Goal: Task Accomplishment & Management: Use online tool/utility

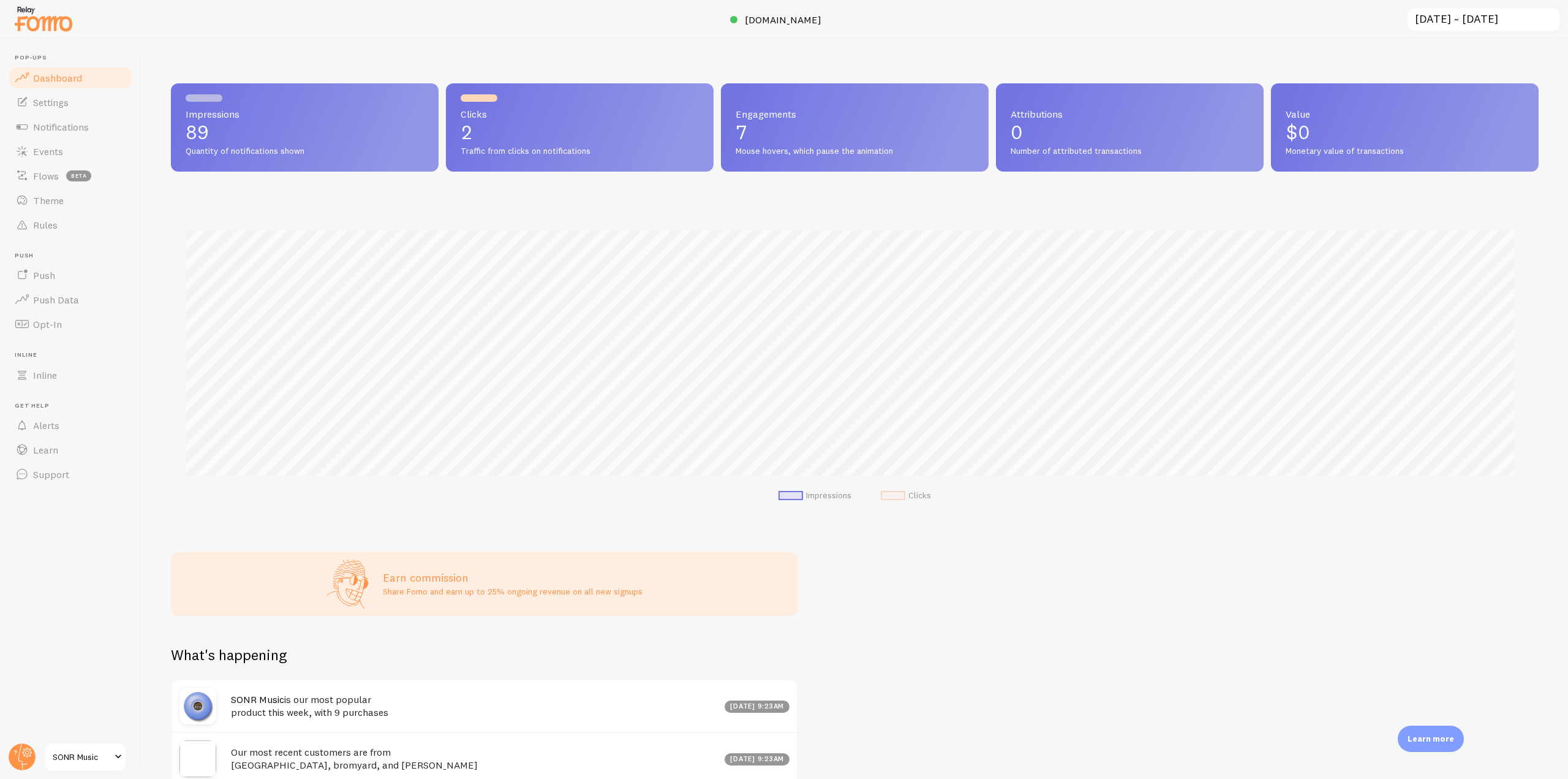
scroll to position [322, 1358]
click at [61, 232] on link "Rules" at bounding box center [71, 225] width 126 height 25
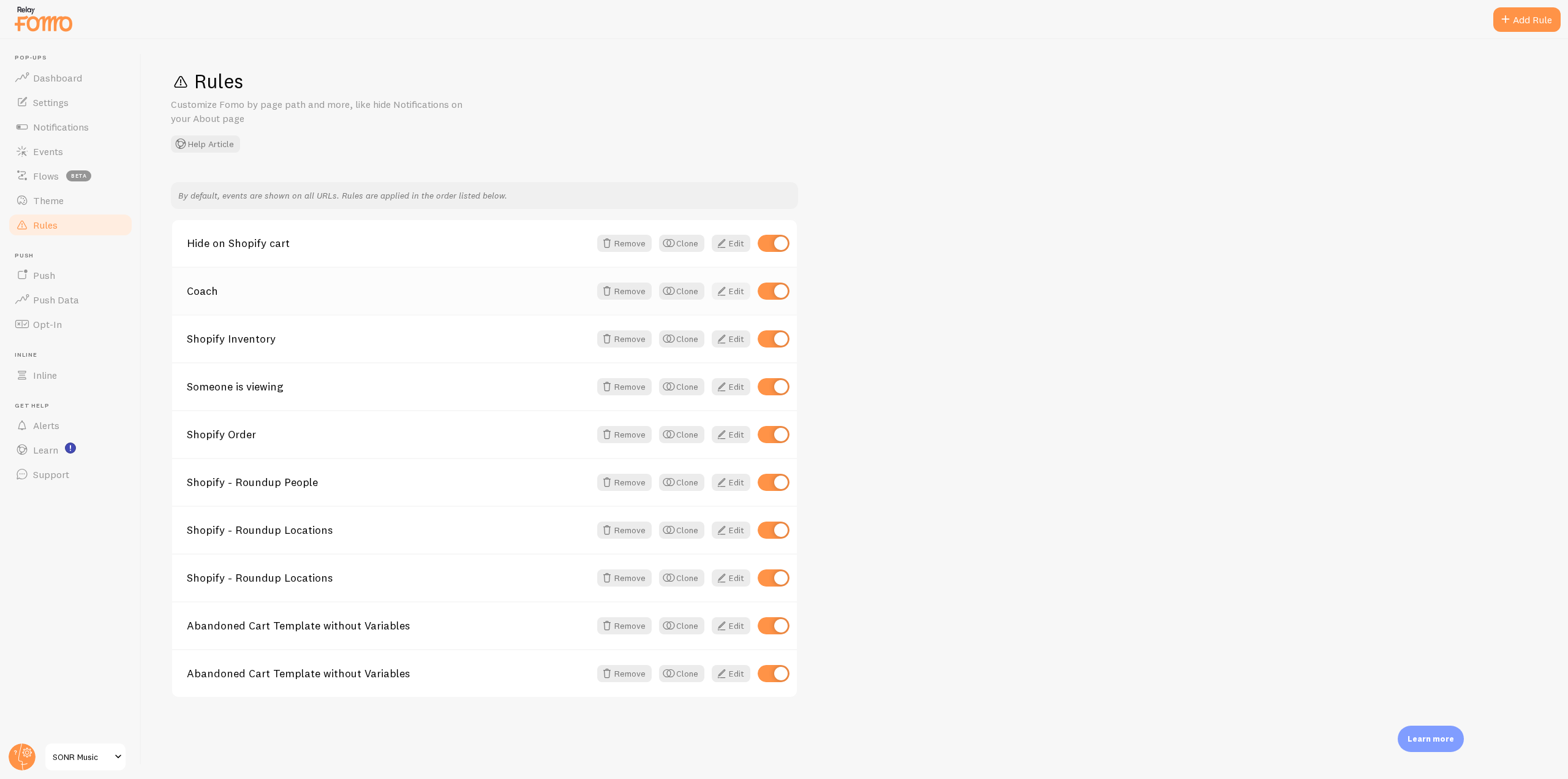
click at [725, 295] on span at bounding box center [720, 290] width 14 height 14
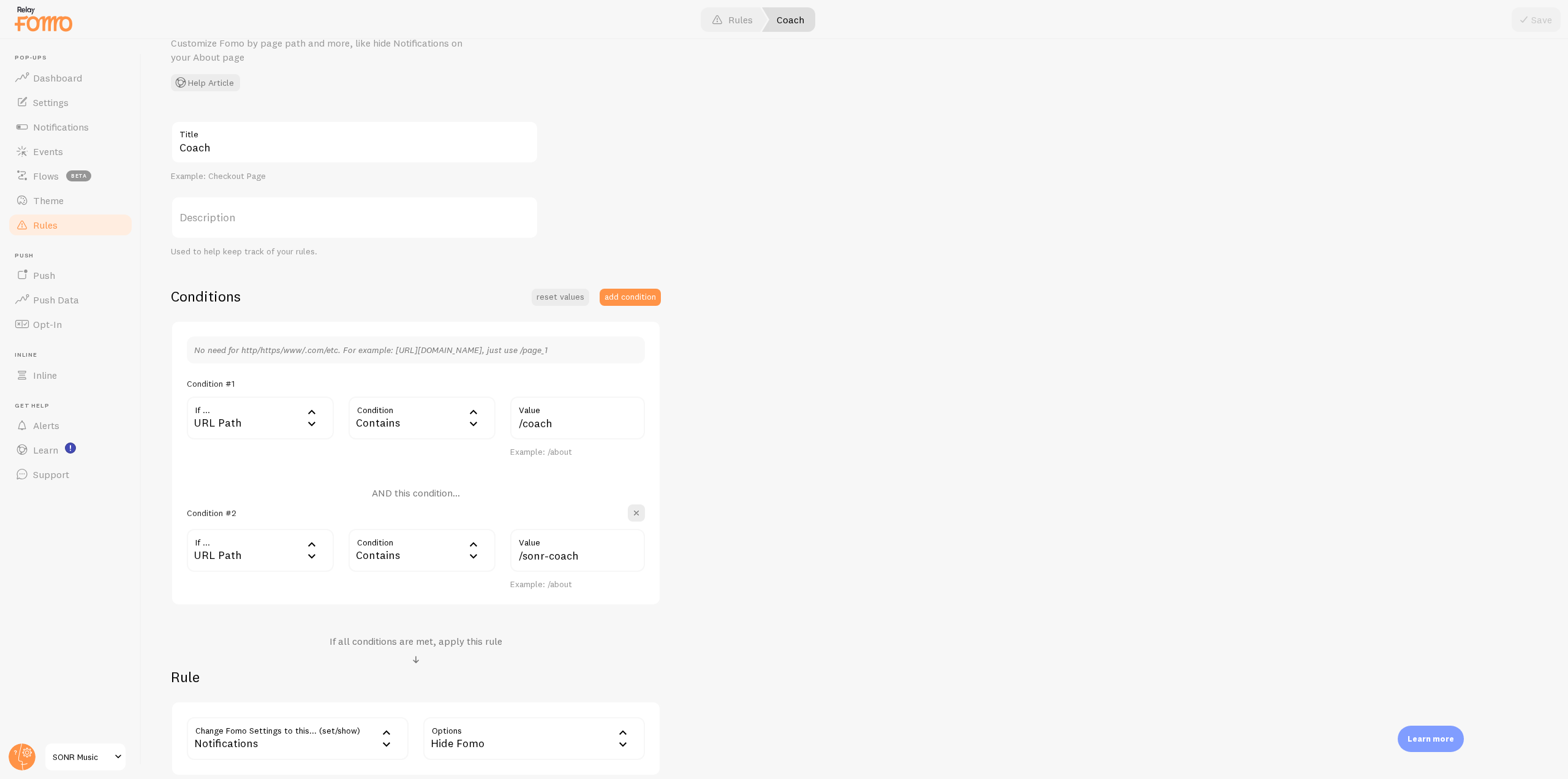
scroll to position [122, 0]
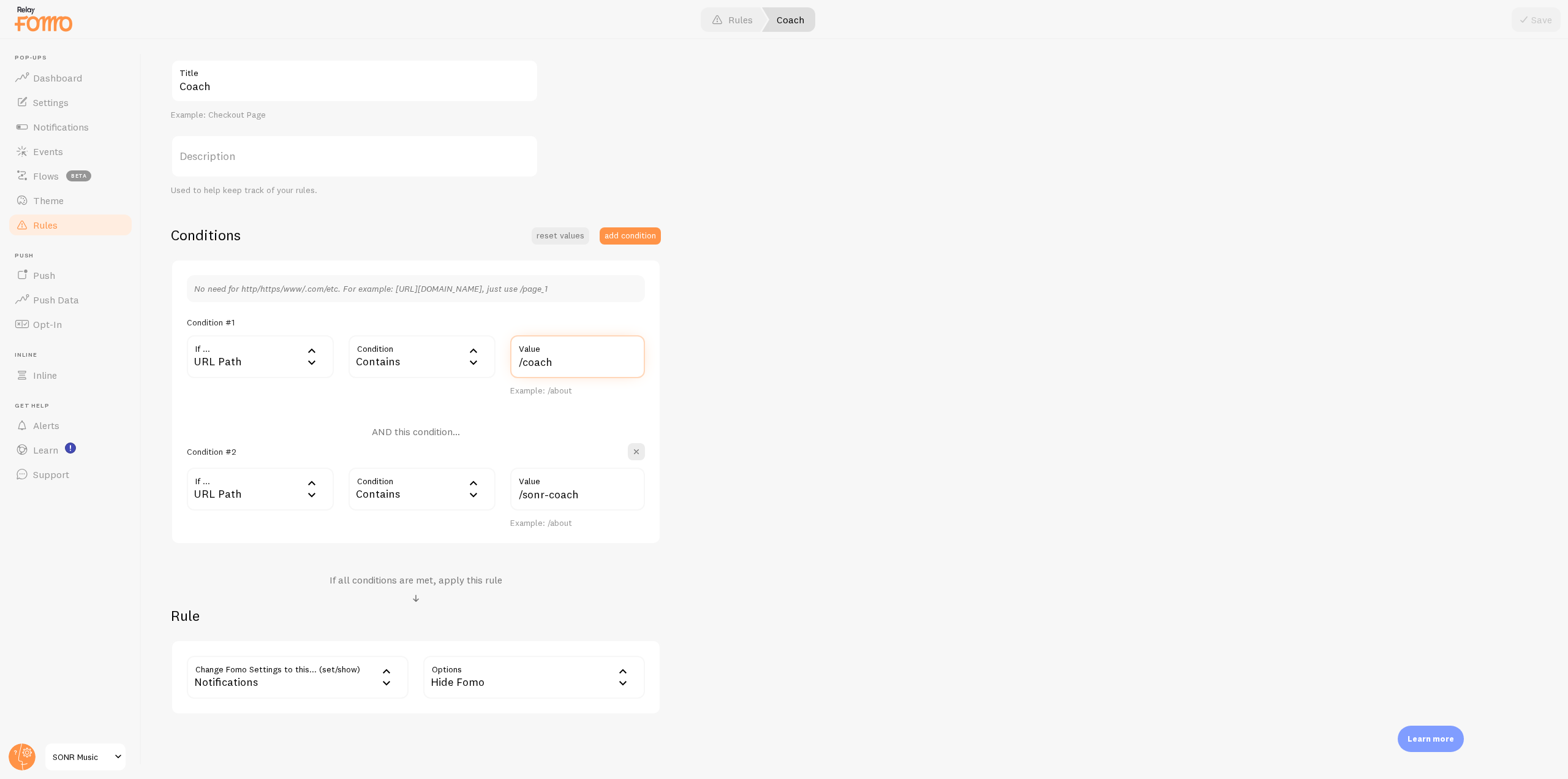
click at [563, 366] on input "/coach" at bounding box center [577, 356] width 135 height 43
type input "/coach, /sonr-coach"
click at [766, 390] on div "Coach Title Example: Checkout Page Description Used to help keep track of your …" at bounding box center [854, 387] width 1367 height 655
click at [77, 222] on link "Rules" at bounding box center [71, 225] width 126 height 25
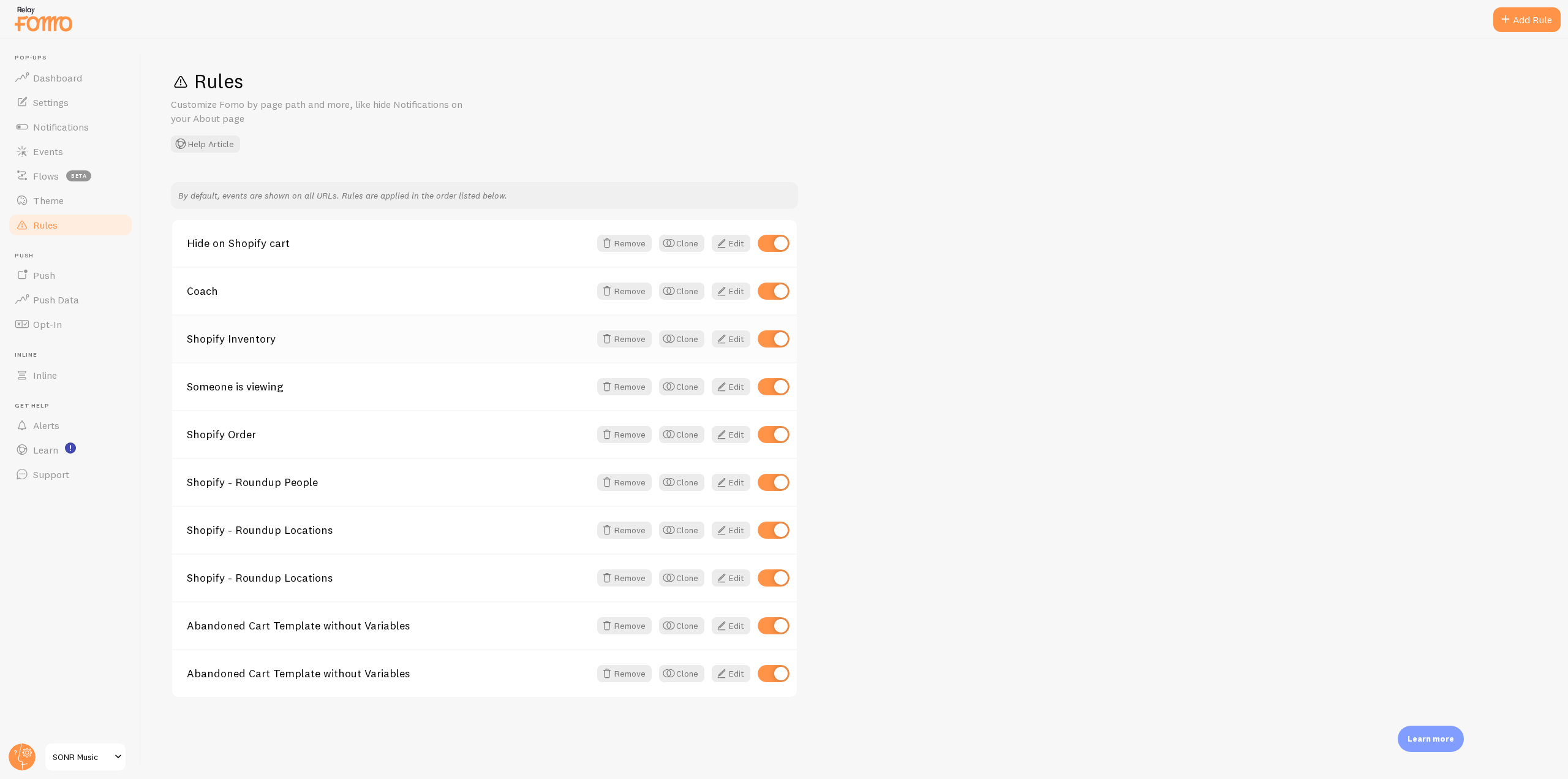
click at [750, 335] on div "Remove Clone Edit" at bounding box center [689, 339] width 200 height 17
click at [741, 336] on link "Edit" at bounding box center [731, 339] width 38 height 17
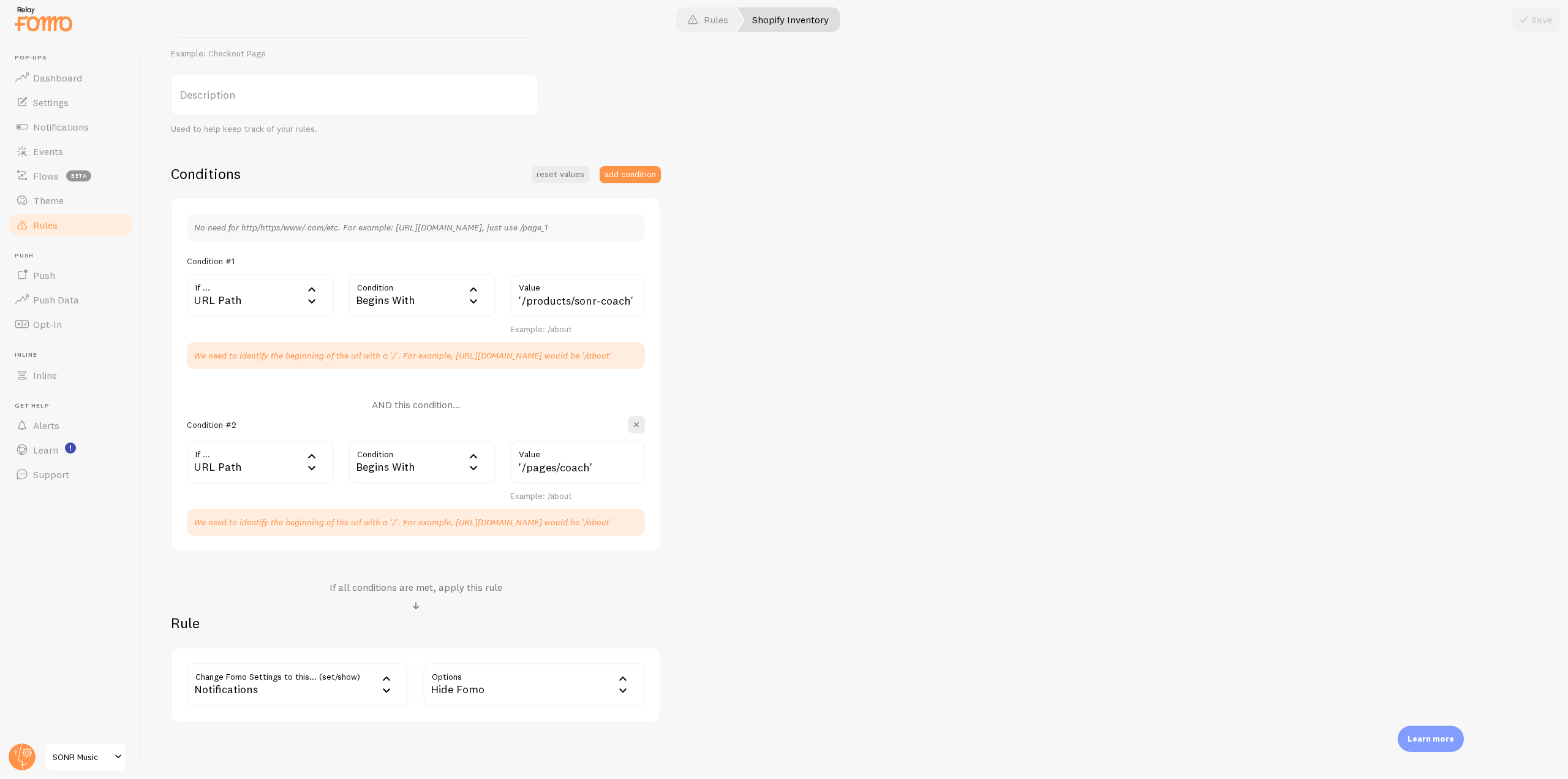
scroll to position [122, 0]
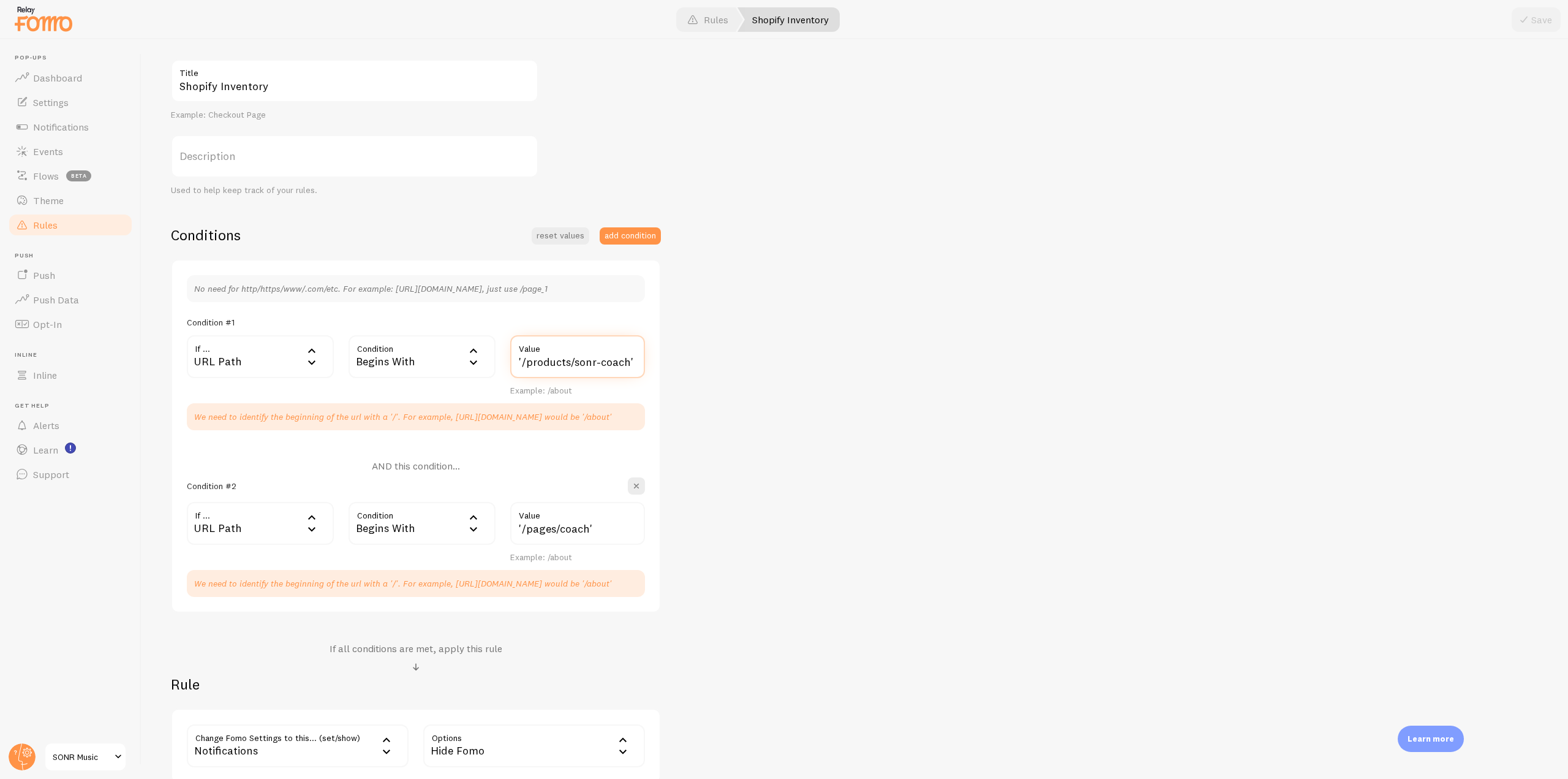
drag, startPoint x: 519, startPoint y: 362, endPoint x: 635, endPoint y: 362, distance: 116.0
click at [635, 362] on input "'/products/sonr-coach'" at bounding box center [577, 356] width 135 height 43
click at [605, 369] on input "'/products/sonr-coach'" at bounding box center [577, 356] width 135 height 43
click at [521, 366] on input "'/products/sonr-coach'" at bounding box center [577, 356] width 135 height 43
drag, startPoint x: 517, startPoint y: 360, endPoint x: 702, endPoint y: 362, distance: 185.0
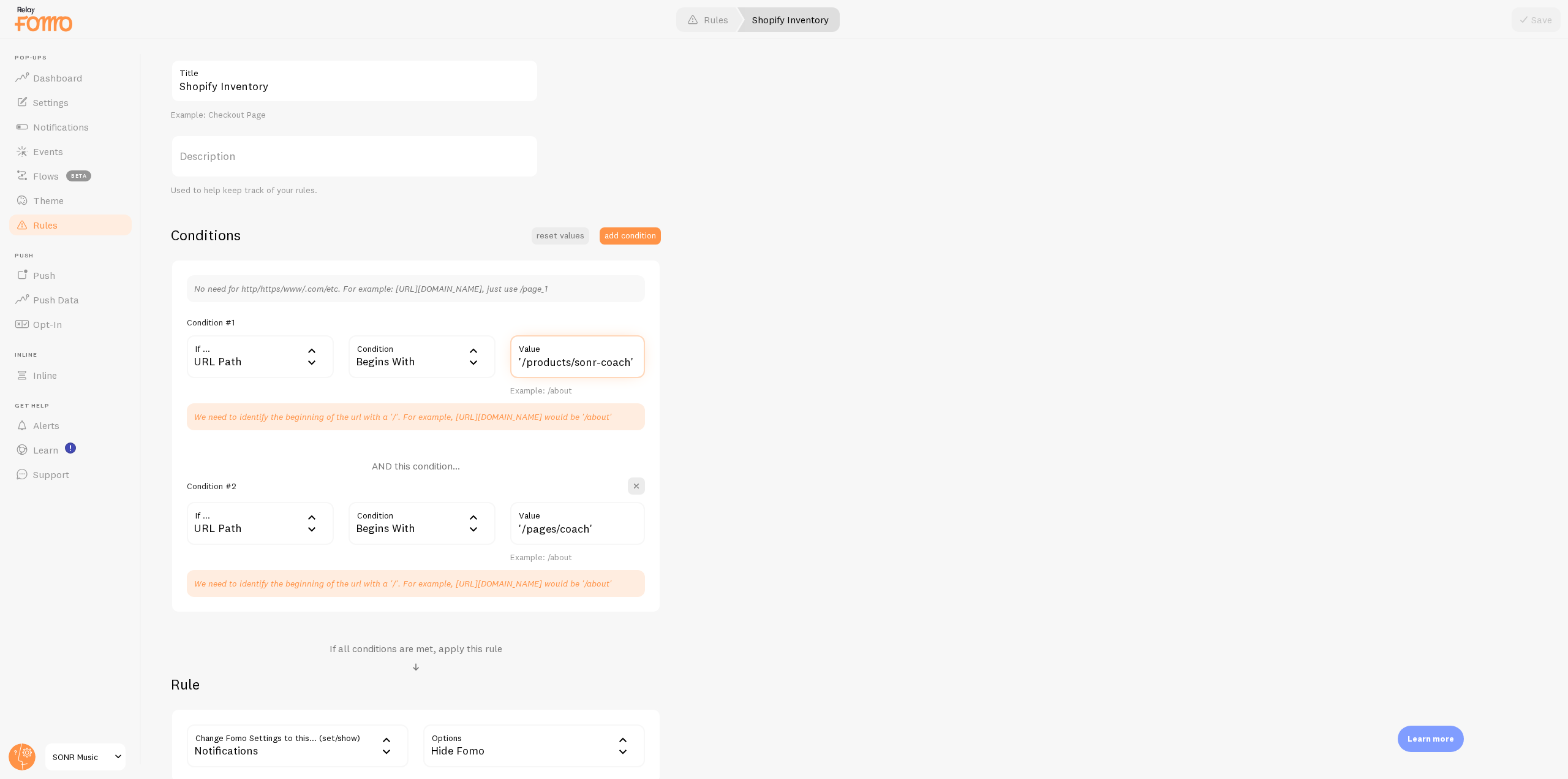
click at [702, 362] on div "Shopify Inventory Title Example: Checkout Page Description Used to help keep tr…" at bounding box center [854, 421] width 1367 height 723
click at [86, 229] on link "Rules" at bounding box center [71, 225] width 126 height 25
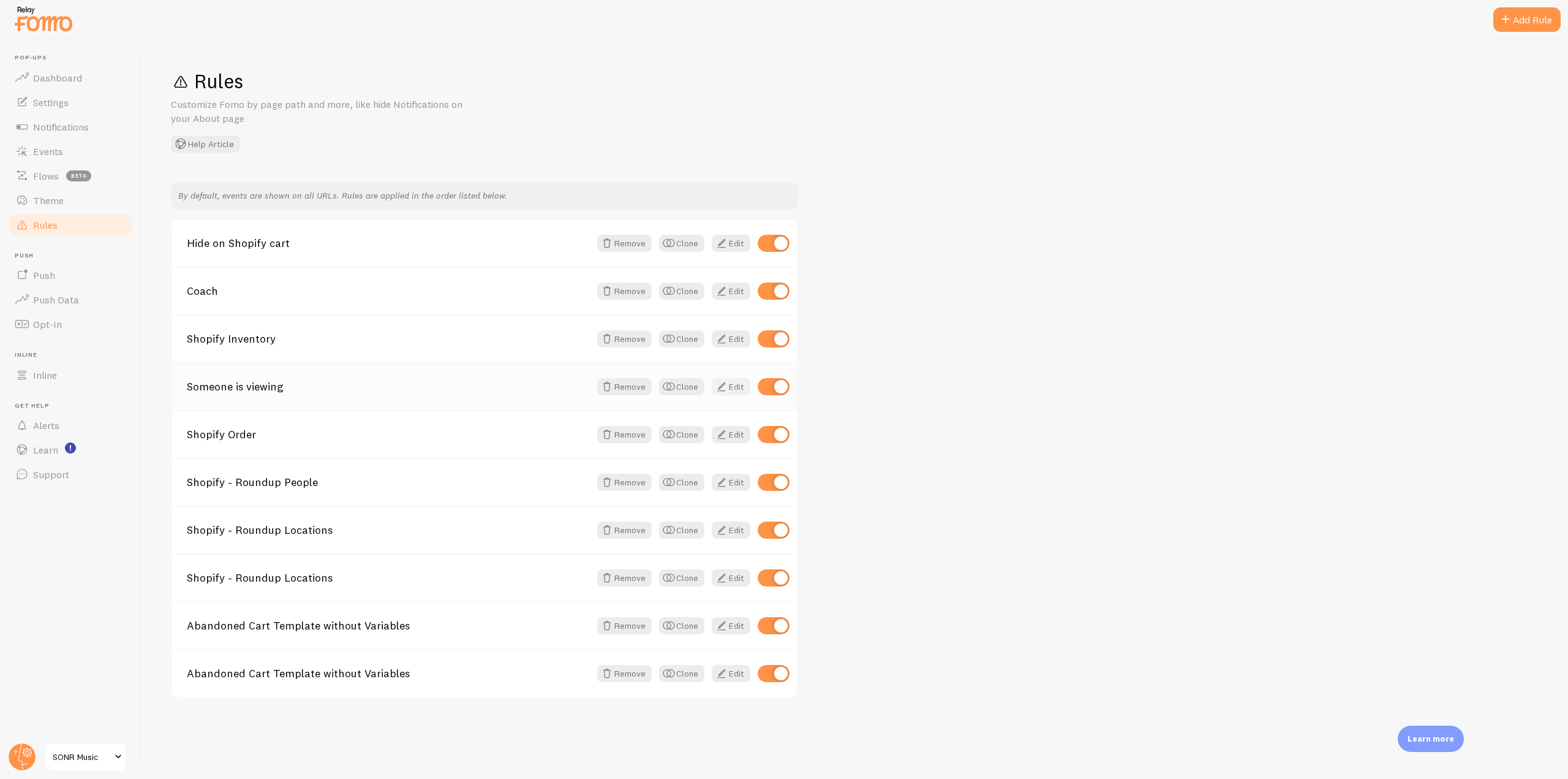
click at [731, 388] on link "Edit" at bounding box center [731, 387] width 38 height 17
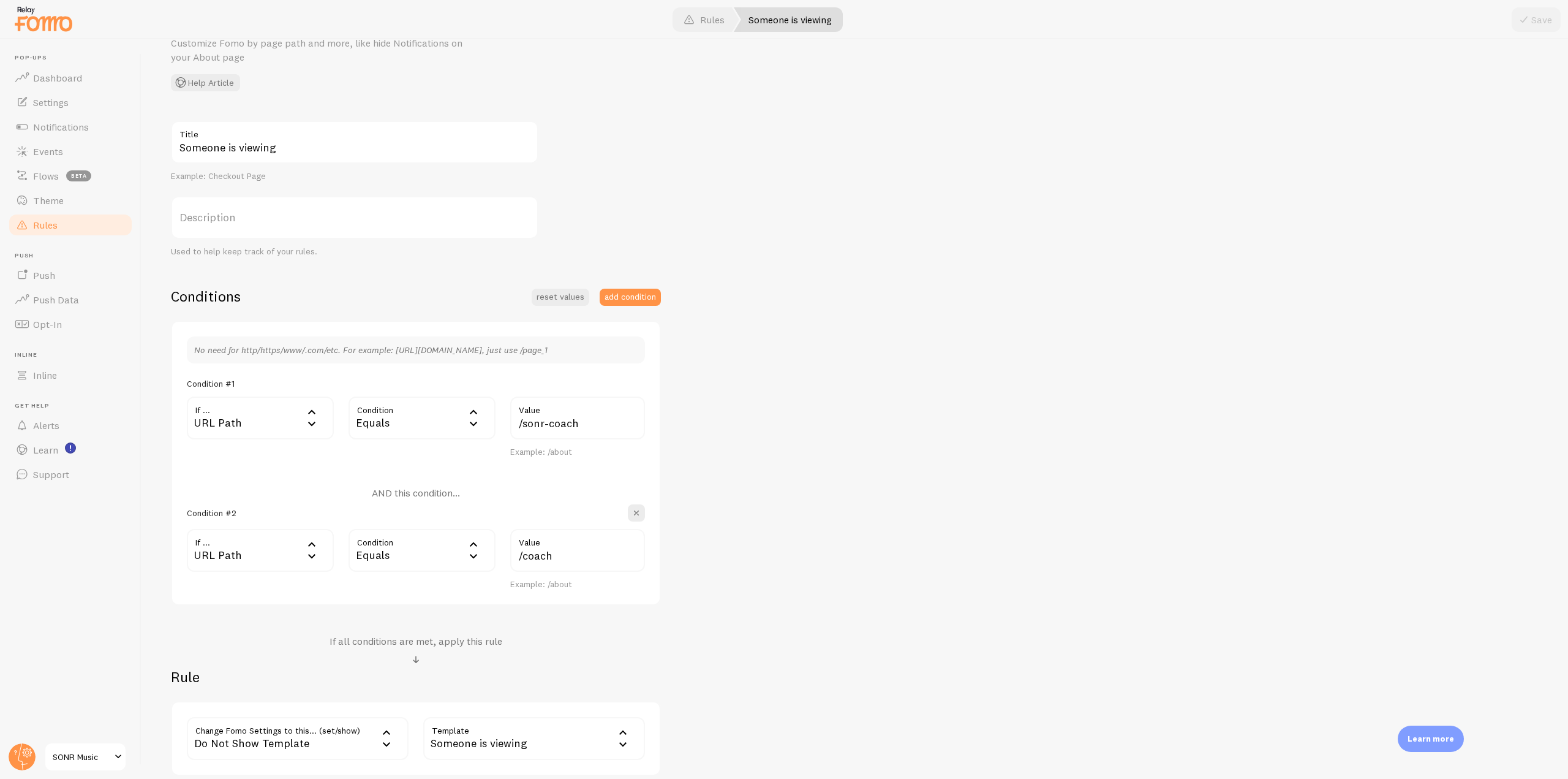
scroll to position [122, 0]
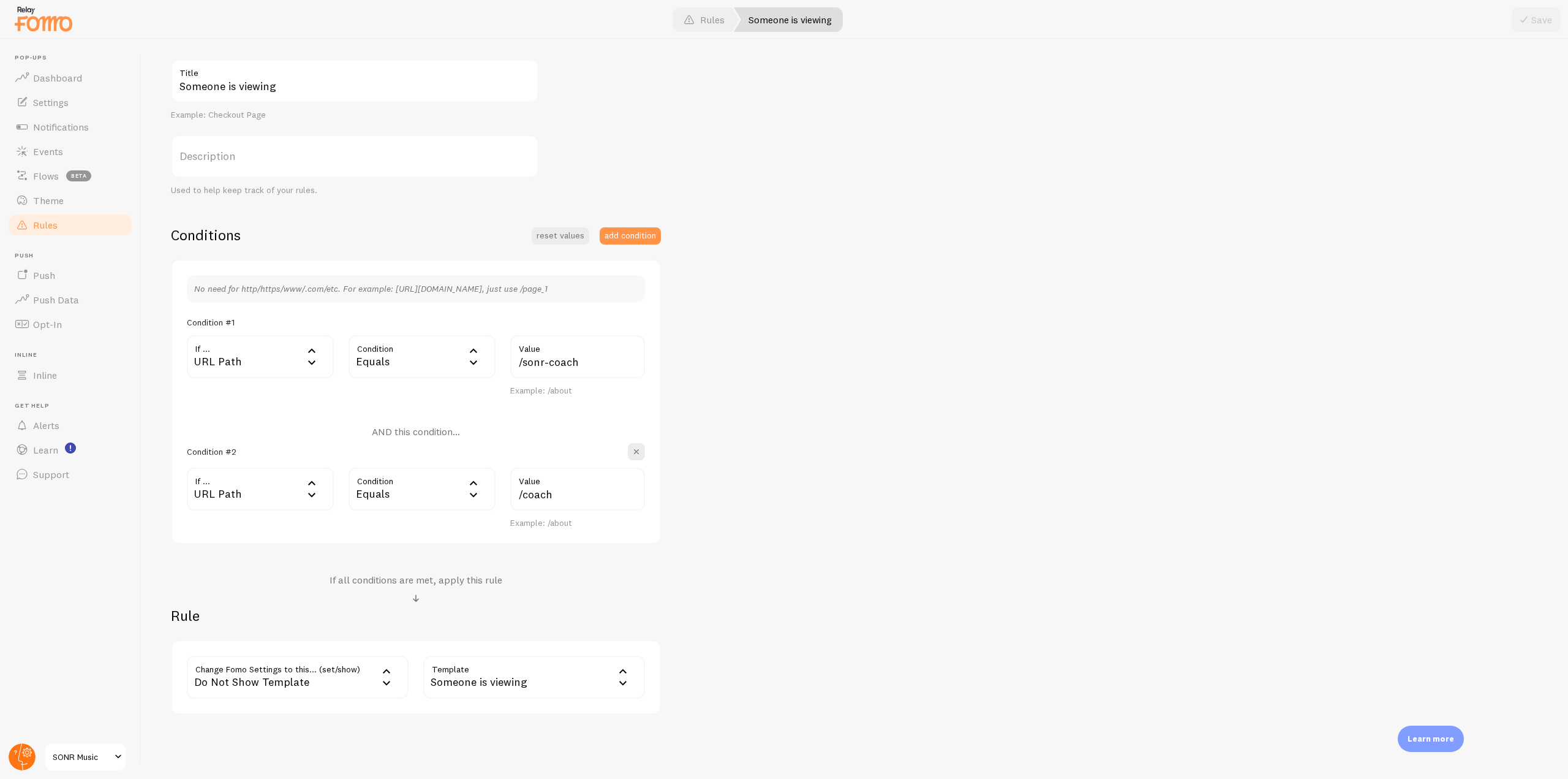
click at [20, 748] on circle at bounding box center [22, 757] width 27 height 27
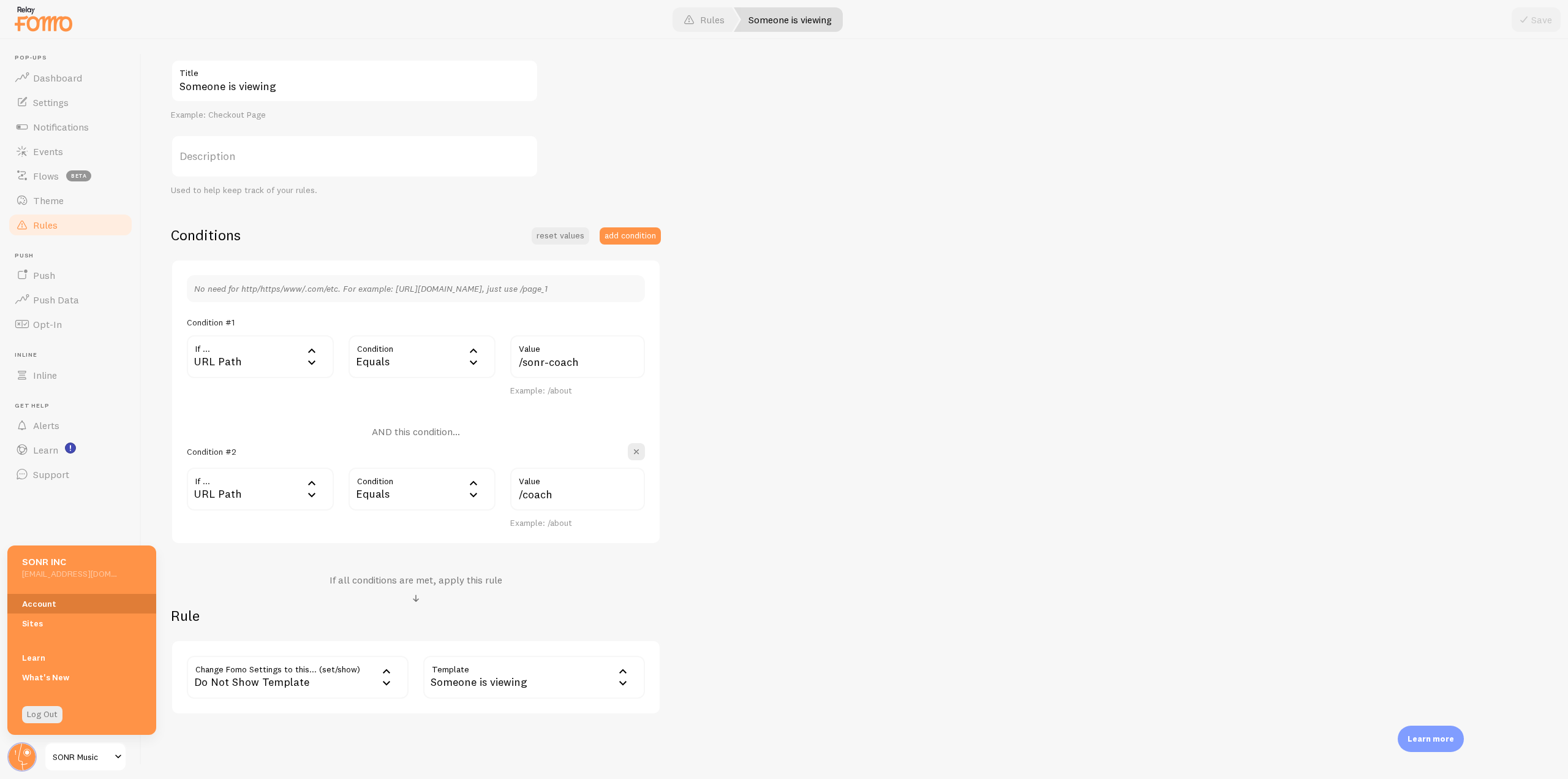
click at [42, 598] on link "Account" at bounding box center [82, 603] width 149 height 19
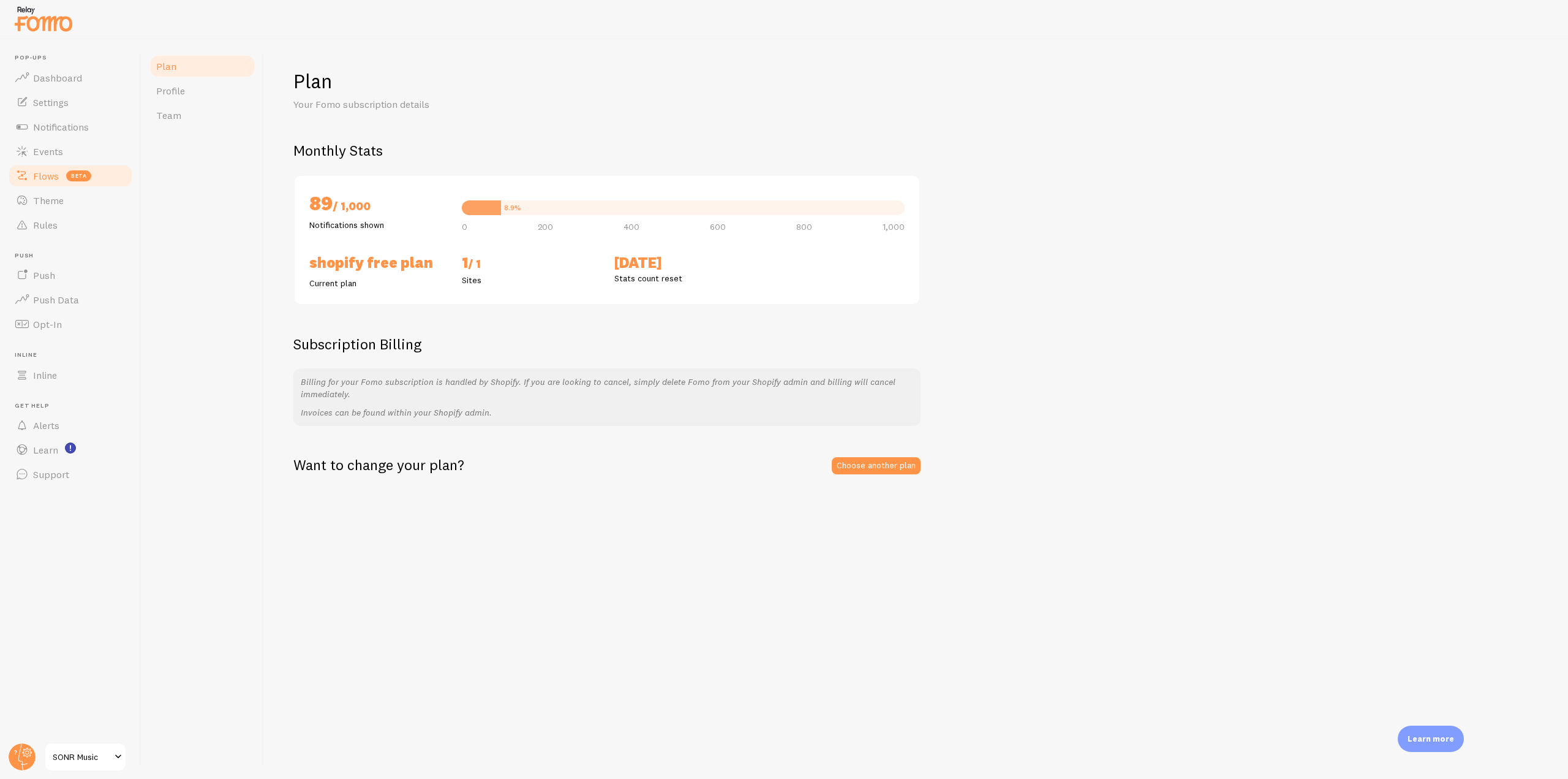
click at [60, 180] on link "Flows beta" at bounding box center [71, 176] width 126 height 25
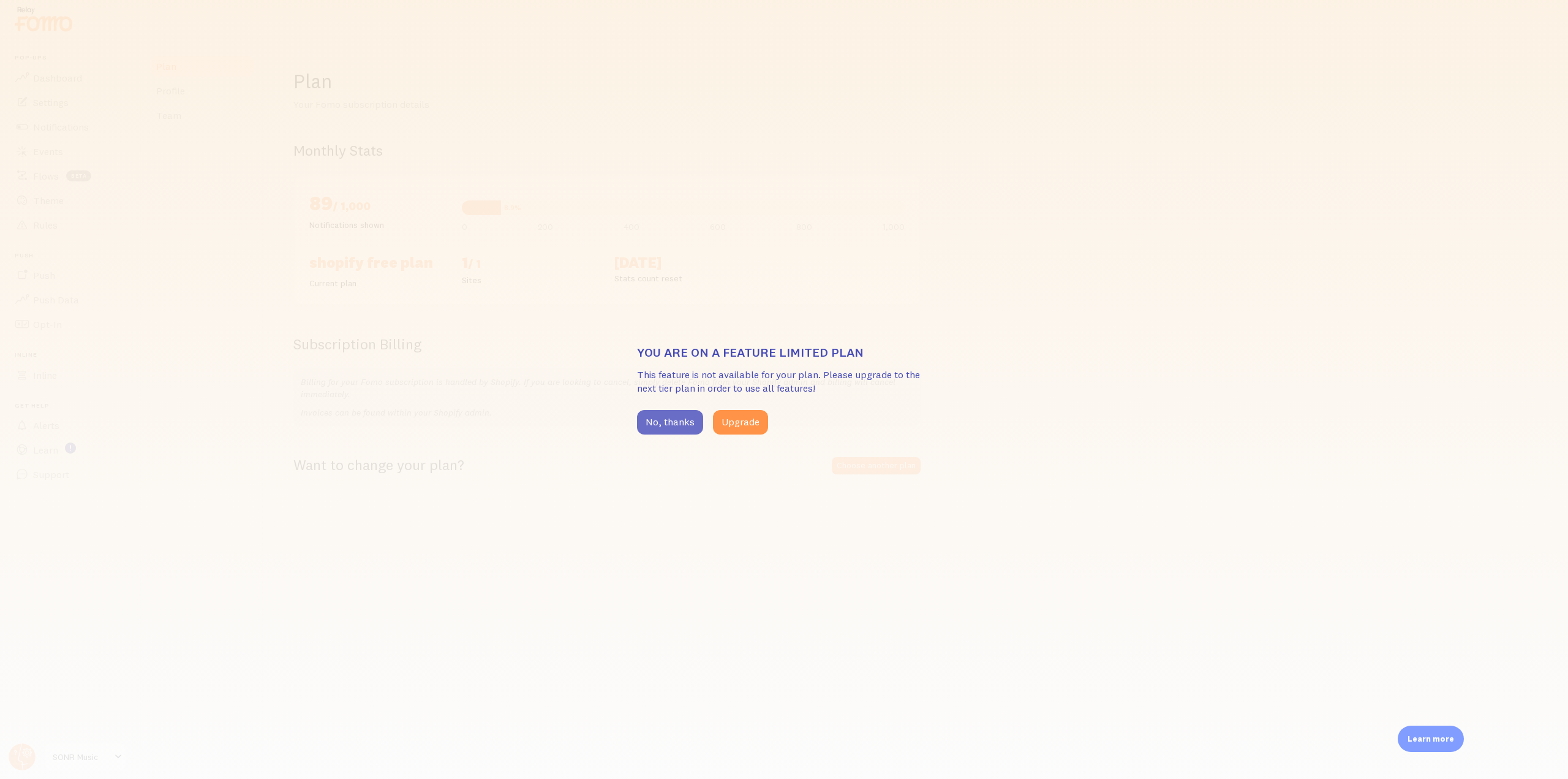
click at [648, 425] on button "No, thanks" at bounding box center [670, 422] width 66 height 25
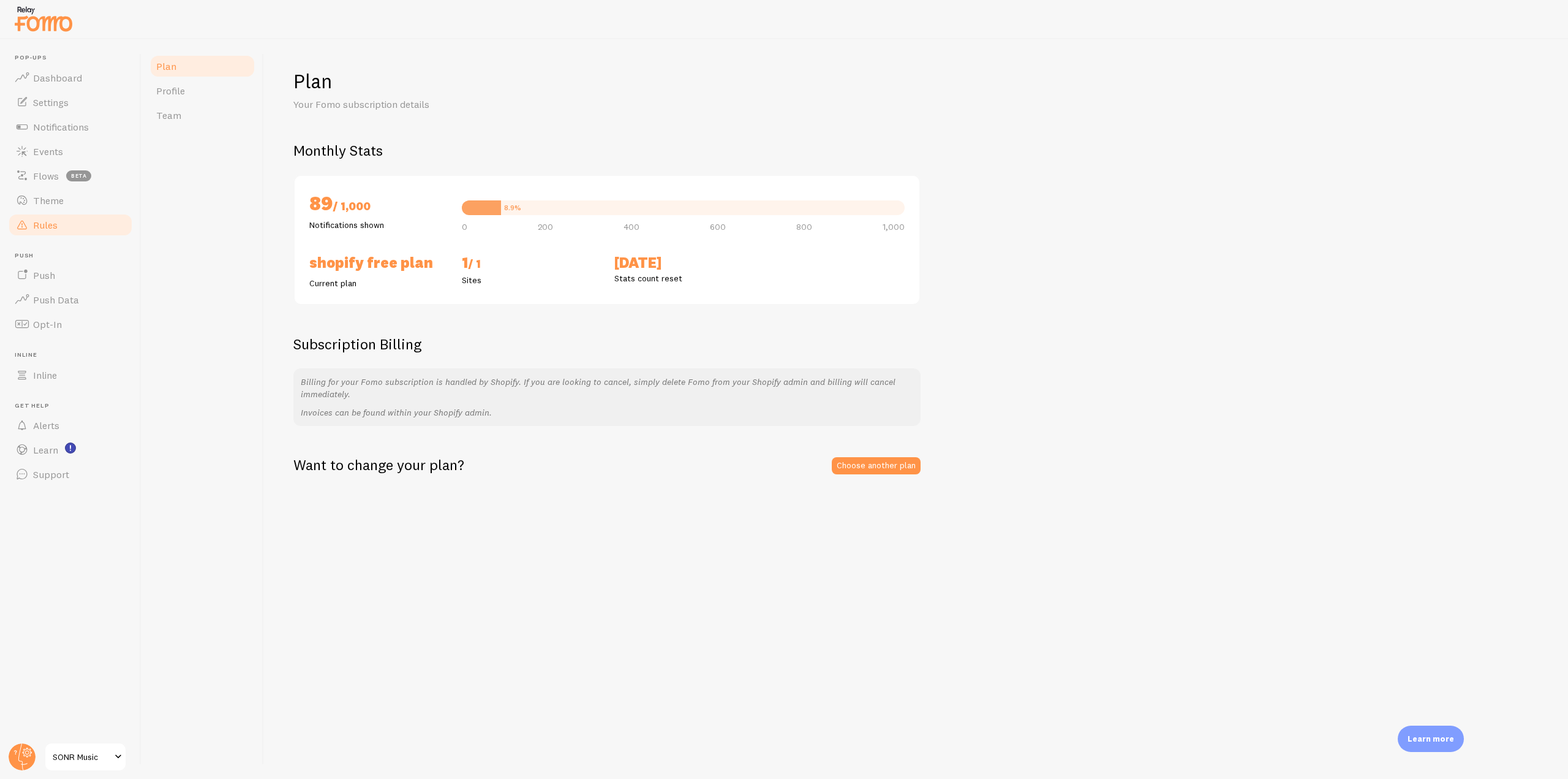
click at [77, 223] on link "Rules" at bounding box center [71, 225] width 126 height 25
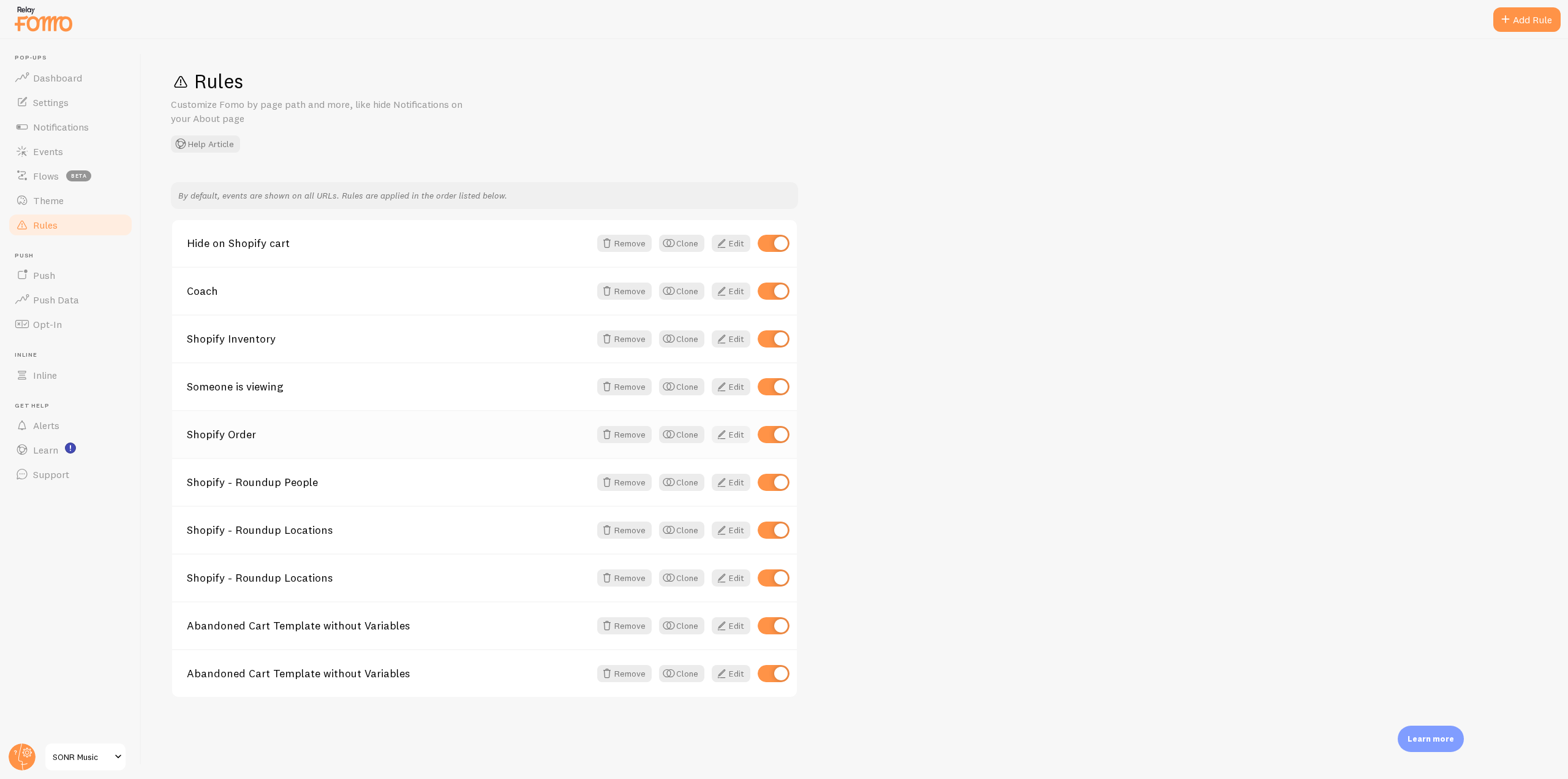
click at [726, 430] on span at bounding box center [720, 434] width 14 height 14
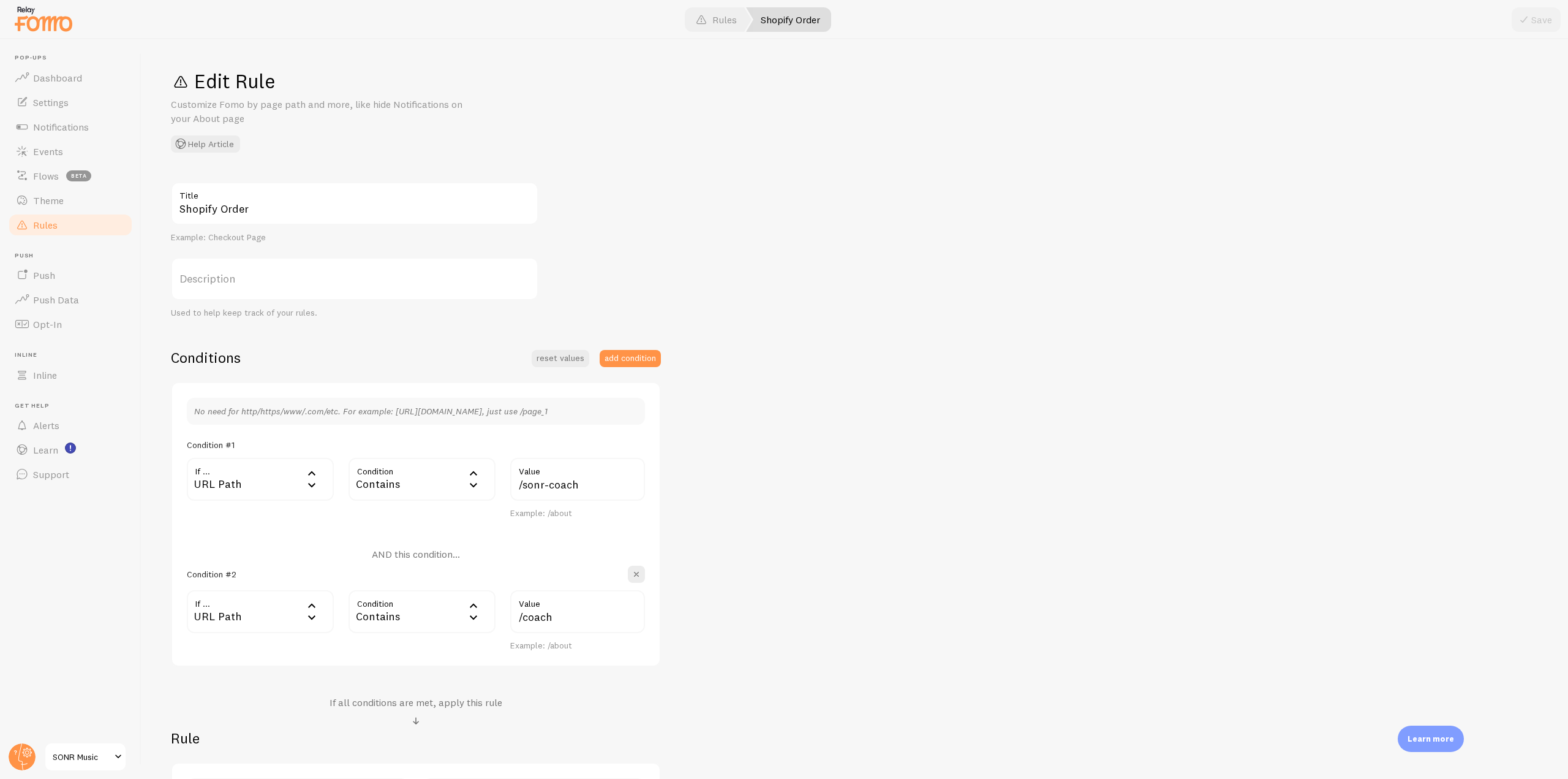
scroll to position [122, 0]
